Goal: Navigation & Orientation: Find specific page/section

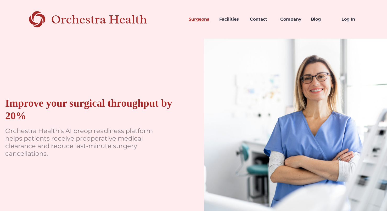
click at [197, 19] on link "Surgeons" at bounding box center [199, 19] width 31 height 18
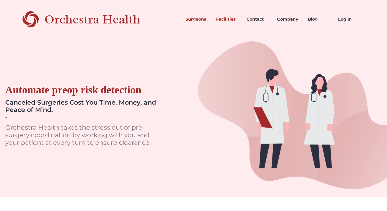
click at [223, 19] on link "Facilities" at bounding box center [227, 19] width 31 height 18
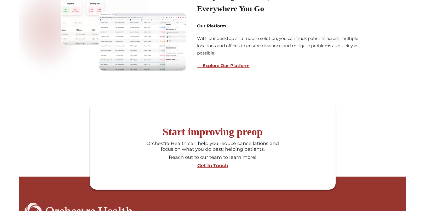
scroll to position [404, 0]
